Goal: Check status: Check status

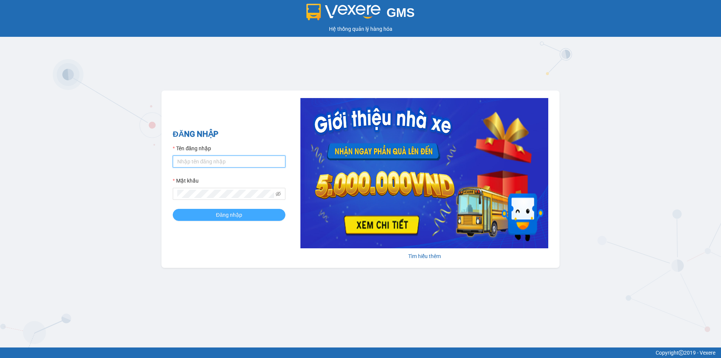
type input "muaalau.longhoan"
click at [214, 215] on button "Đăng nhập" at bounding box center [229, 215] width 113 height 12
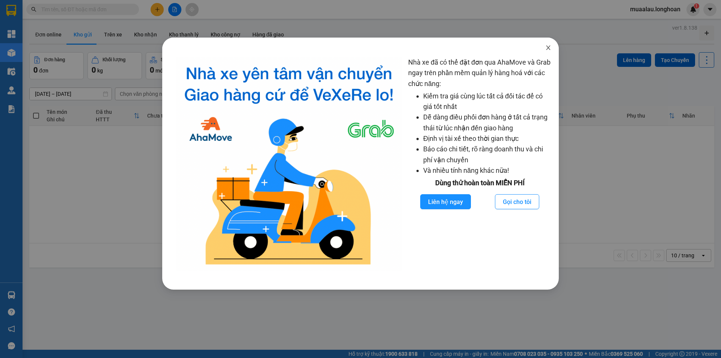
click at [550, 47] on icon "close" at bounding box center [548, 47] width 4 height 5
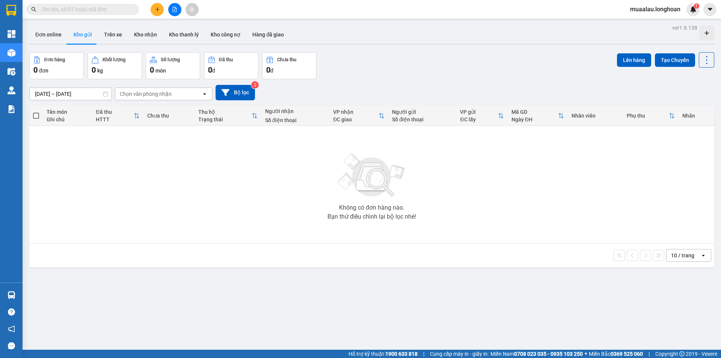
click at [93, 9] on input "text" at bounding box center [85, 9] width 89 height 8
click at [83, 11] on input "text" at bounding box center [85, 9] width 89 height 8
paste input "QU120208250026"
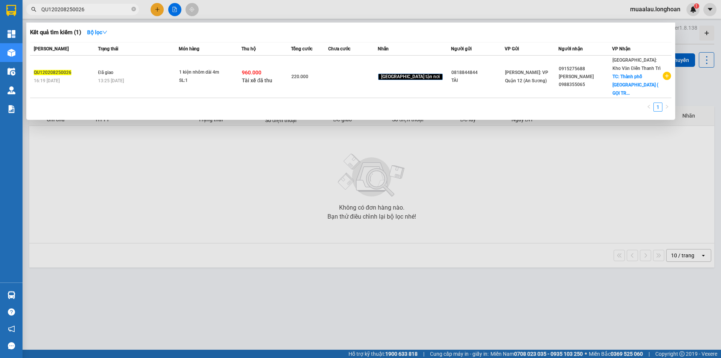
type input "QU120208250026"
